Goal: Task Accomplishment & Management: Manage account settings

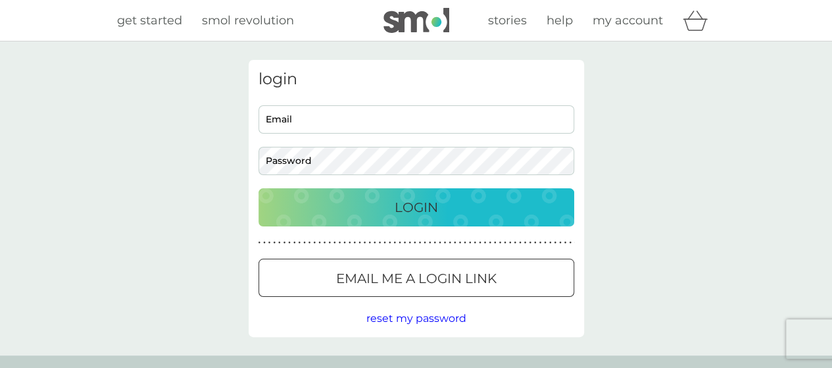
type input "[EMAIL_ADDRESS][DOMAIN_NAME]"
click at [389, 208] on div "Login" at bounding box center [416, 207] width 289 height 21
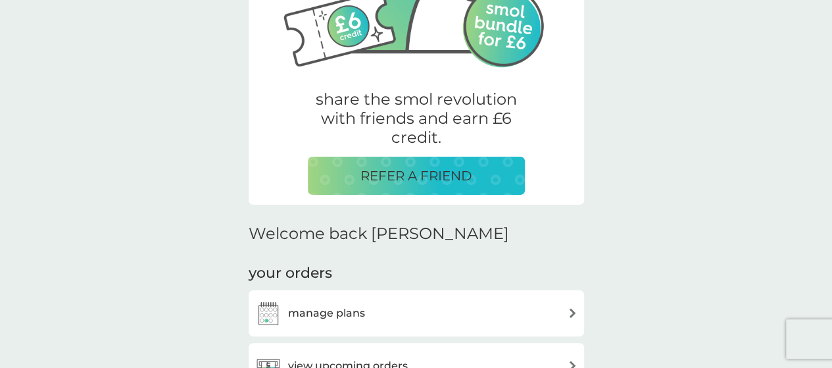
scroll to position [263, 0]
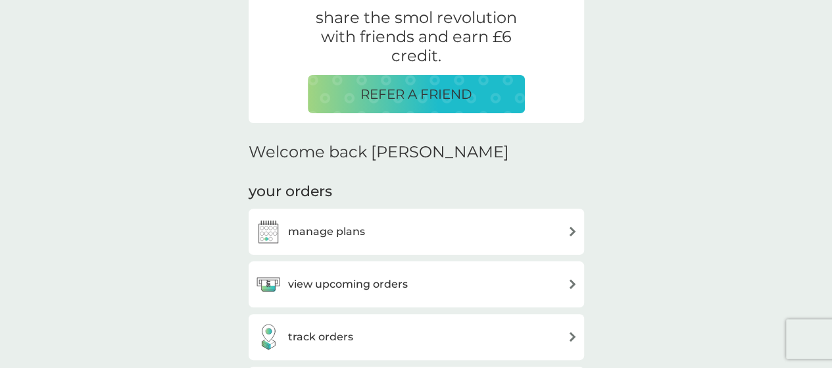
click at [366, 281] on h3 "view upcoming orders" at bounding box center [348, 284] width 120 height 17
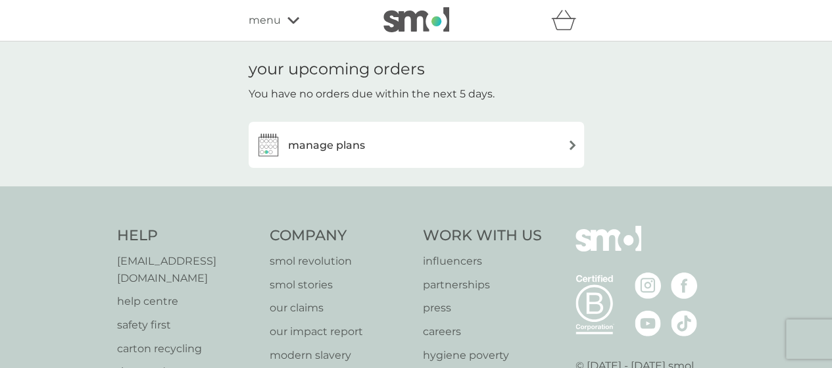
click at [329, 151] on h3 "manage plans" at bounding box center [326, 145] width 77 height 17
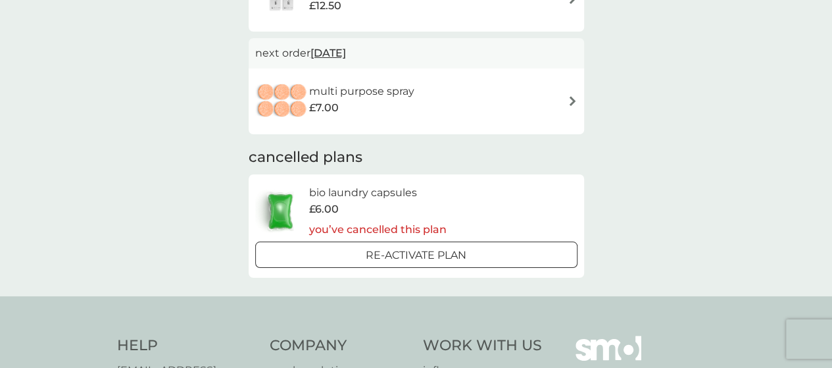
scroll to position [395, 0]
